Goal: Transaction & Acquisition: Purchase product/service

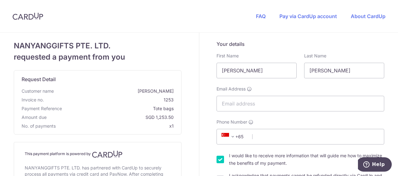
scroll to position [0, 0]
click at [241, 107] on input "Email Address" at bounding box center [300, 104] width 168 height 16
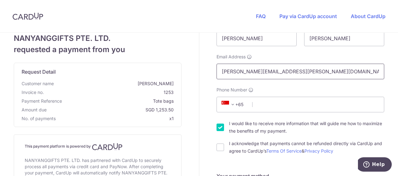
type input "[PERSON_NAME][EMAIL_ADDRESS][PERSON_NAME][DOMAIN_NAME]"
click at [240, 107] on span "+65" at bounding box center [234, 105] width 28 height 8
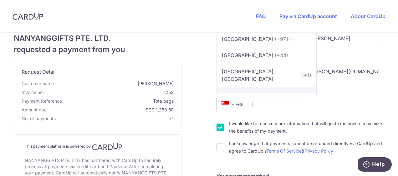
scroll to position [32, 0]
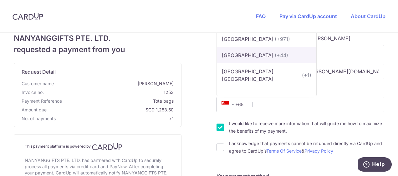
type input "uni"
select select "77"
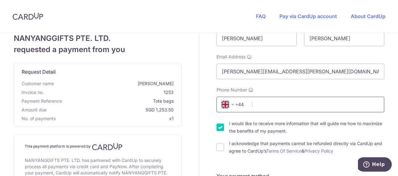
click at [269, 106] on input "Phone Number" at bounding box center [300, 105] width 168 height 16
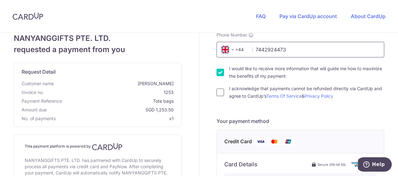
type input "7442924473"
click at [218, 93] on input "I acknowledge that payments cannot be refunded directly via CardUp and agree to…" at bounding box center [220, 93] width 8 height 8
checkbox input "true"
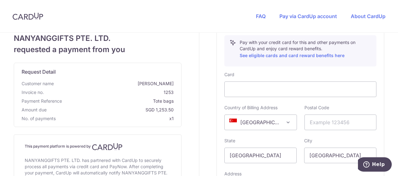
scroll to position [247, 0]
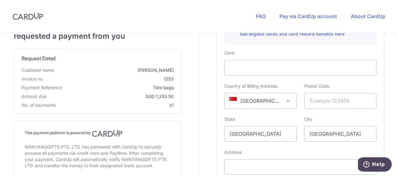
click at [271, 103] on span "[GEOGRAPHIC_DATA]" at bounding box center [261, 101] width 72 height 15
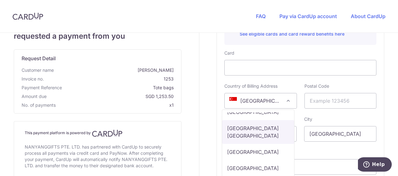
scroll to position [3963, 0]
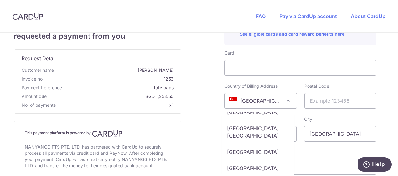
select select "GB"
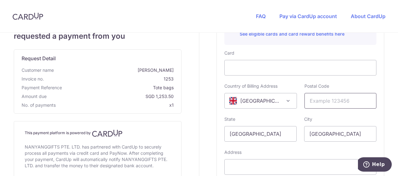
click at [319, 101] on input "text" at bounding box center [340, 101] width 72 height 16
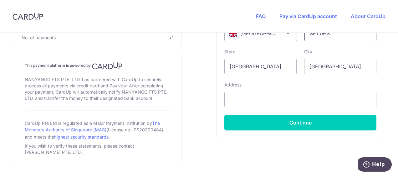
scroll to position [315, 0]
type input "SE1 0HS"
click at [249, 68] on input "[GEOGRAPHIC_DATA]" at bounding box center [260, 67] width 72 height 16
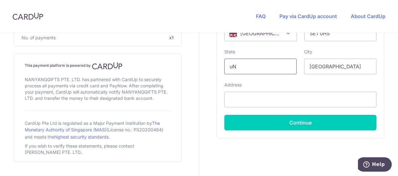
type input "u"
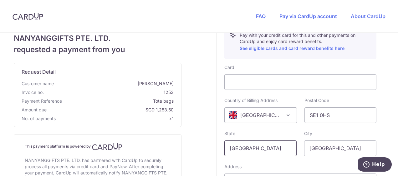
scroll to position [232, 0]
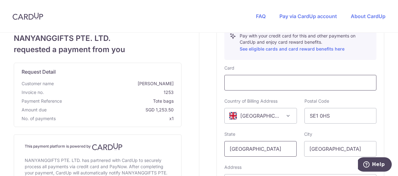
type input "[GEOGRAPHIC_DATA]"
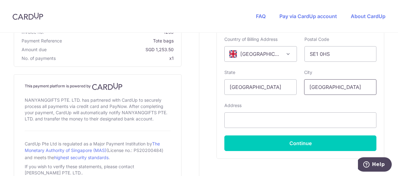
click at [320, 91] on input "[GEOGRAPHIC_DATA]" at bounding box center [340, 87] width 72 height 16
type input "[GEOGRAPHIC_DATA]"
click at [303, 126] on input "text" at bounding box center [300, 121] width 152 height 16
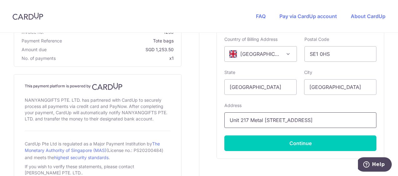
scroll to position [0, 3]
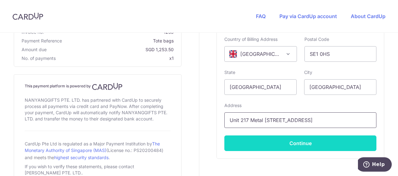
type input "Unit 217 Metal [STREET_ADDRESS]"
click at [301, 148] on button "Continue" at bounding box center [300, 144] width 152 height 16
type input "**** 4388"
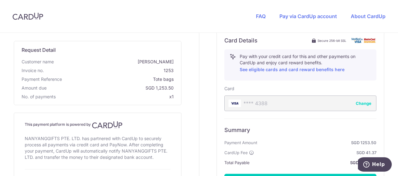
scroll to position [263, 0]
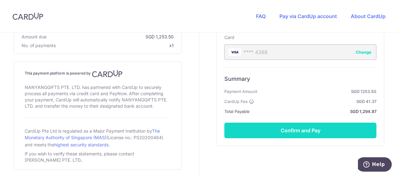
click at [295, 129] on button "Confirm and Pay" at bounding box center [300, 131] width 152 height 16
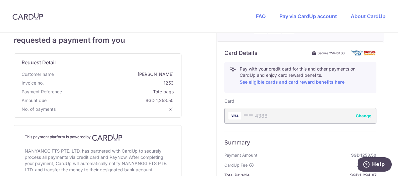
scroll to position [198, 0]
